Goal: Information Seeking & Learning: Learn about a topic

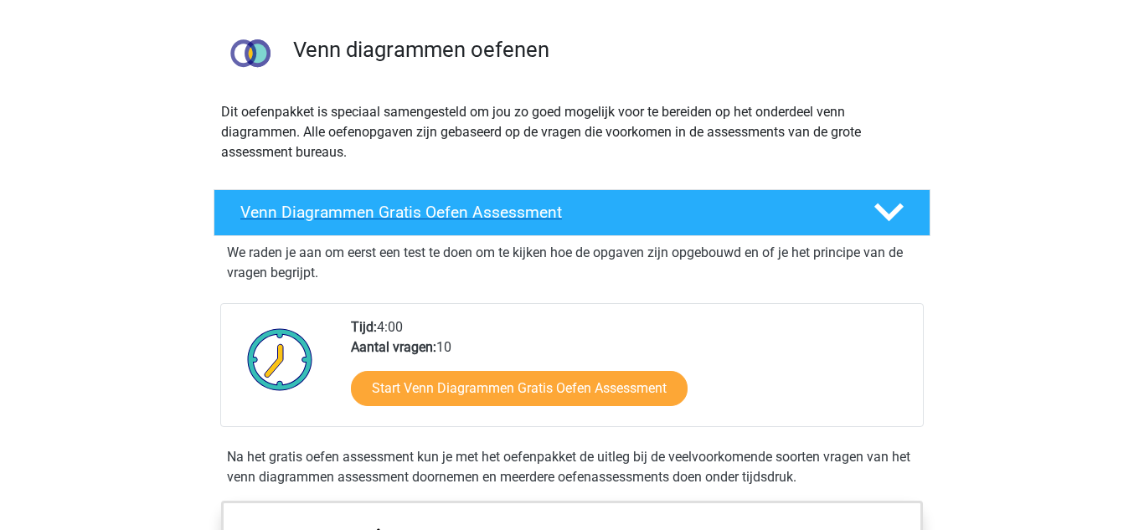
scroll to position [121, 0]
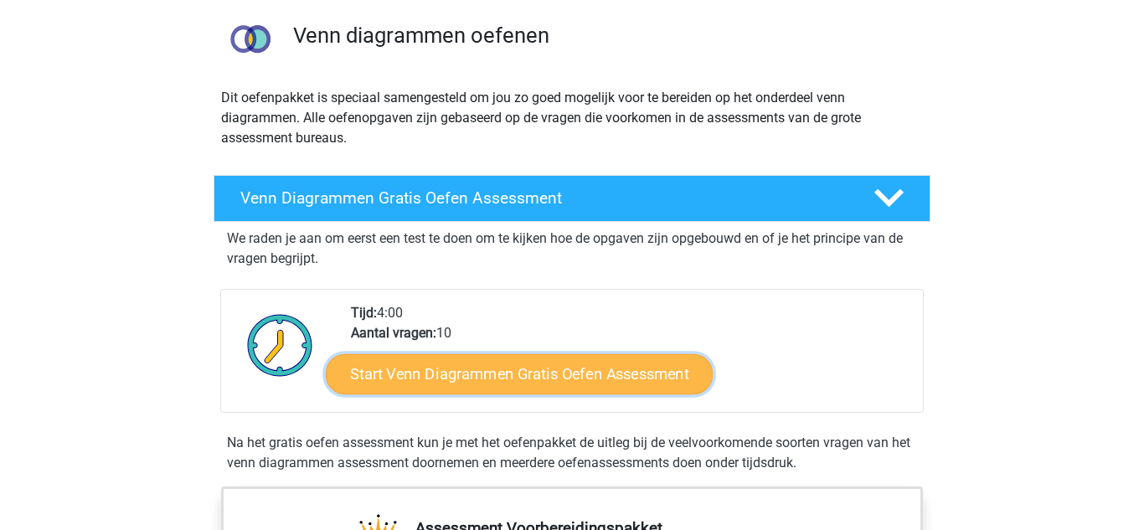
click at [467, 365] on link "Start Venn Diagrammen Gratis Oefen Assessment" at bounding box center [519, 374] width 387 height 40
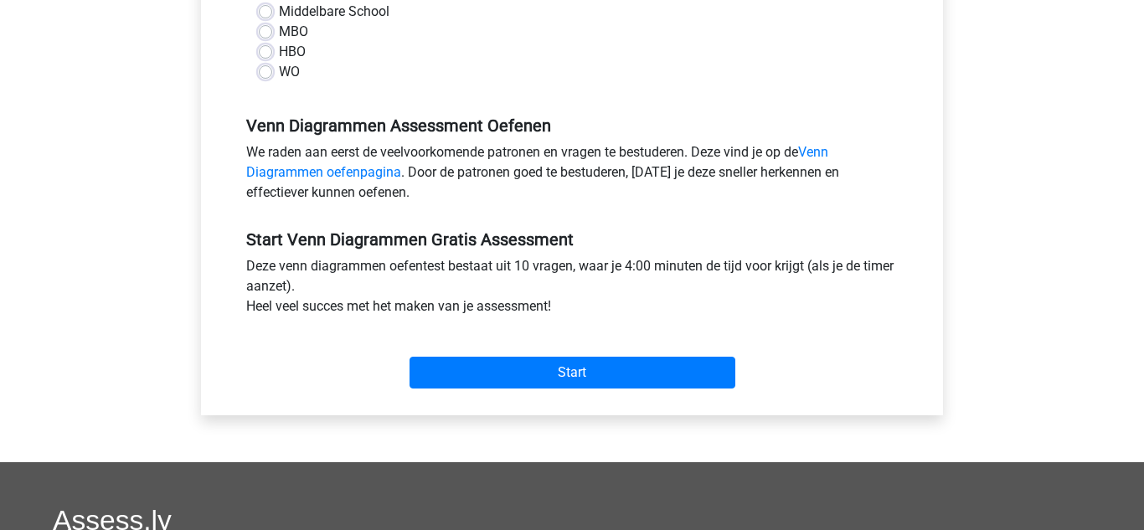
scroll to position [439, 0]
